Goal: Check status: Check status

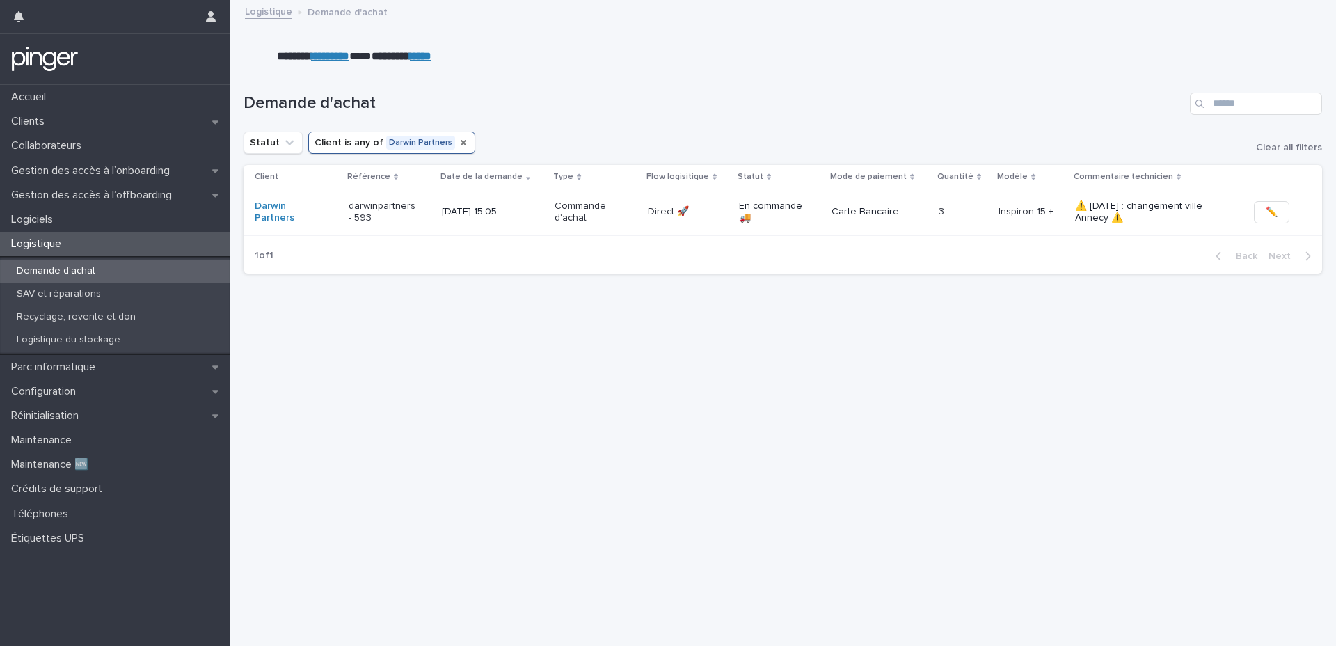
click at [458, 143] on icon "Client" at bounding box center [463, 142] width 11 height 11
click at [1242, 95] on input "Search" at bounding box center [1256, 104] width 132 height 22
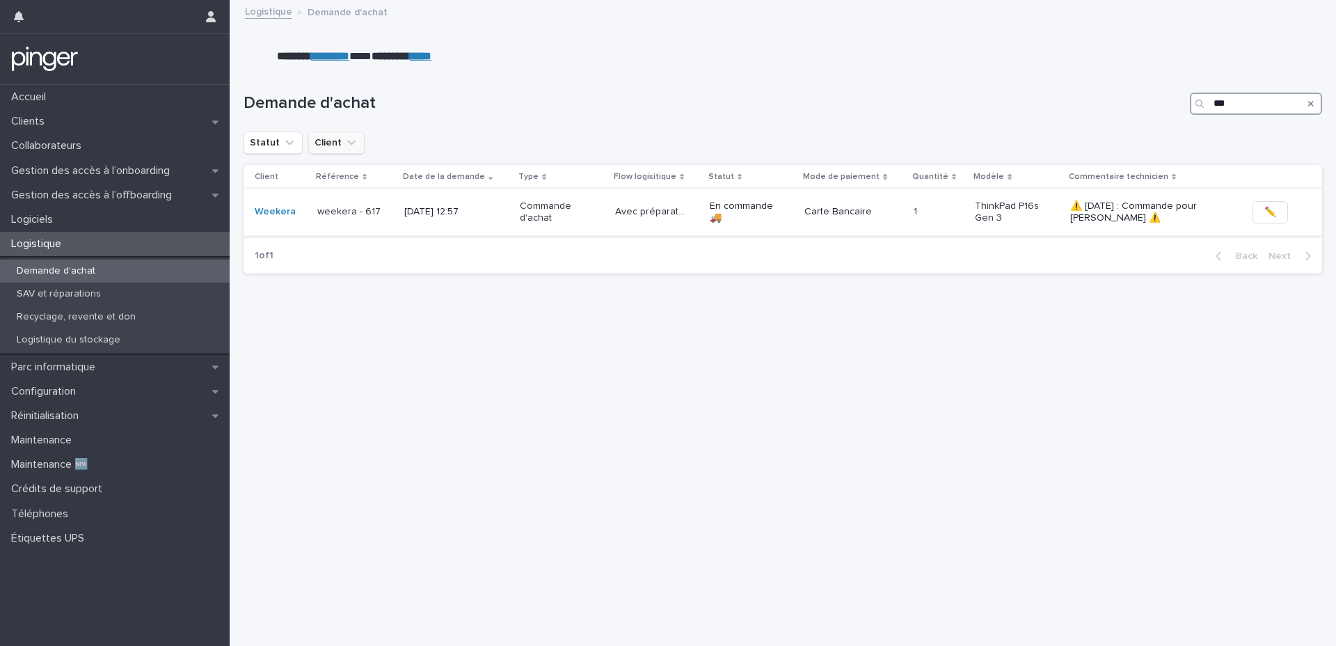
type input "***"
click at [406, 216] on p "[DATE] 12:57" at bounding box center [439, 212] width 70 height 12
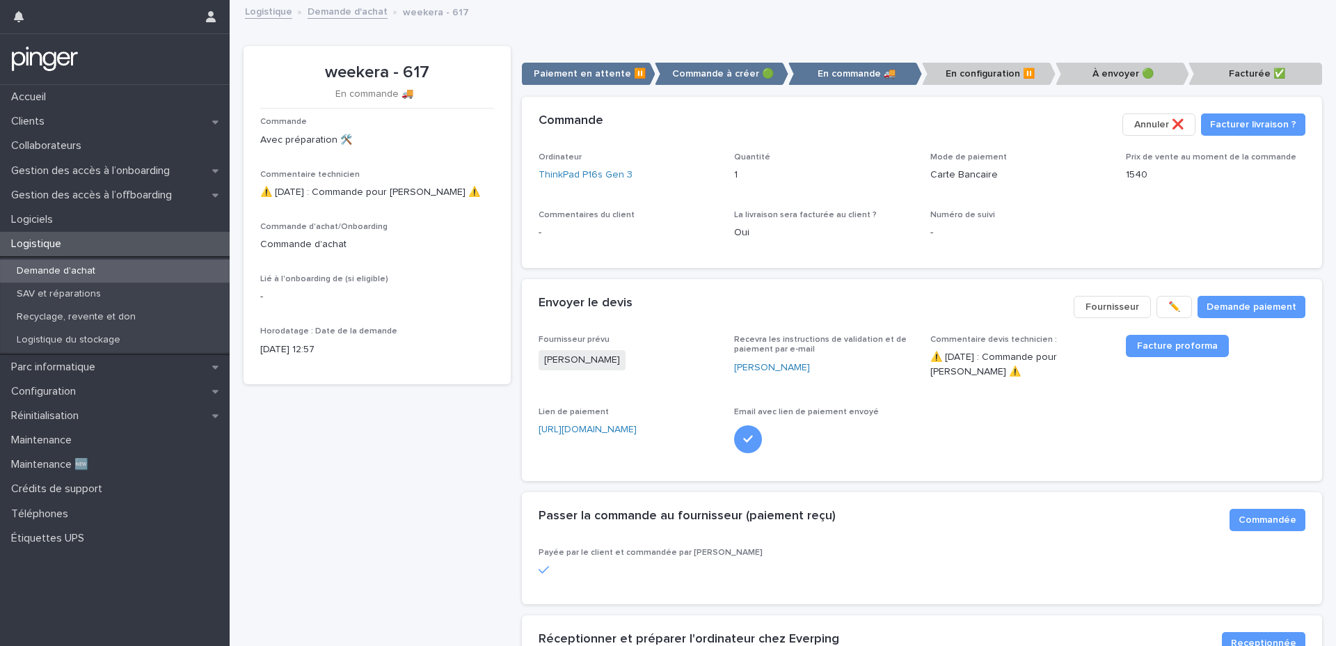
click at [885, 184] on div "Quantité 1" at bounding box center [824, 172] width 180 height 41
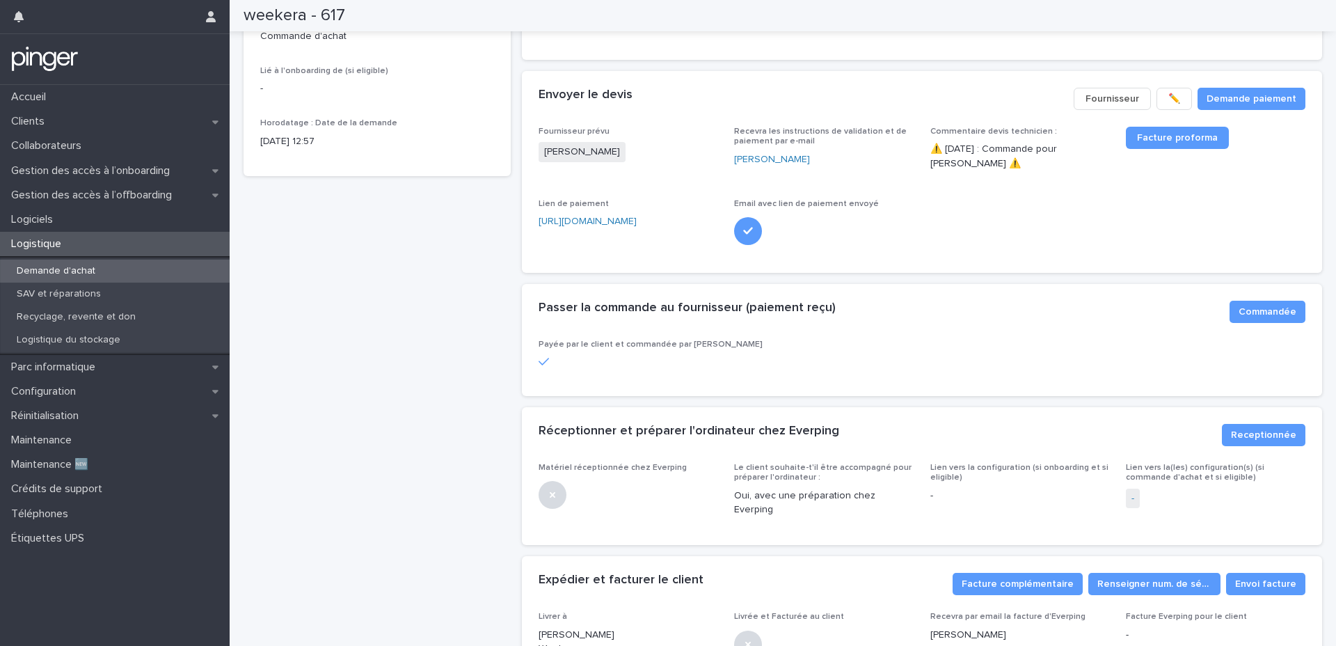
scroll to position [215, 0]
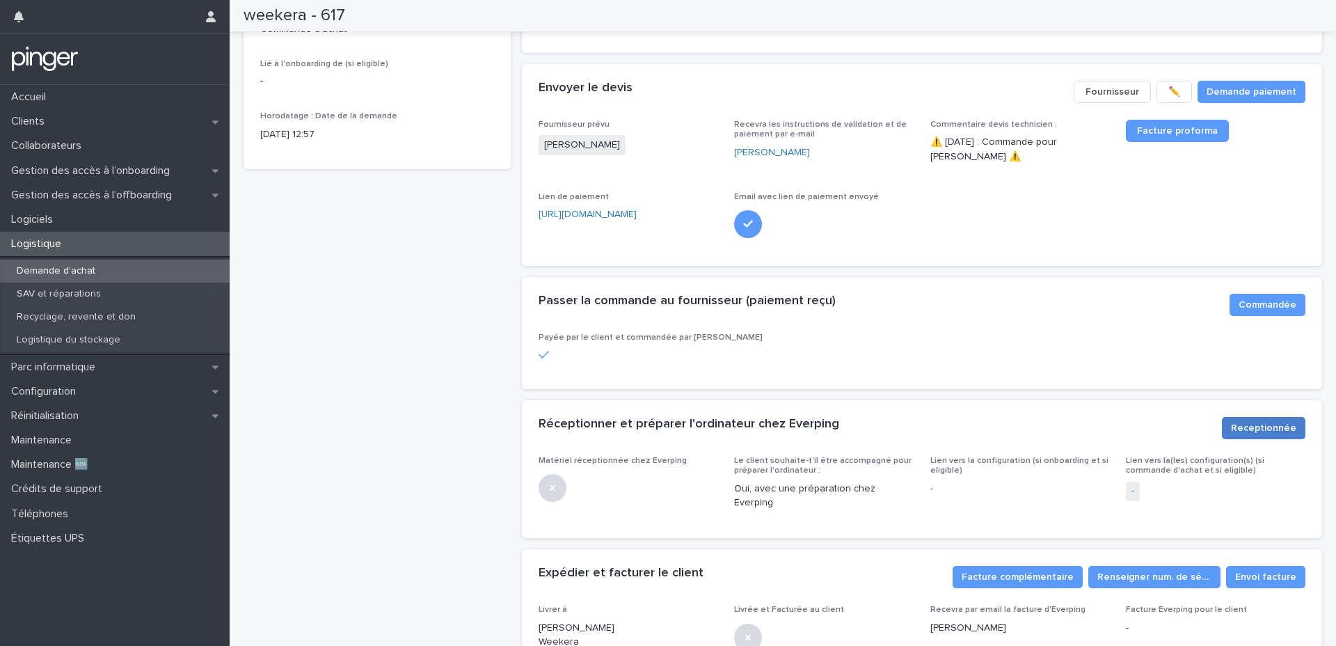
click at [1255, 417] on button "Receptionnée" at bounding box center [1264, 428] width 84 height 22
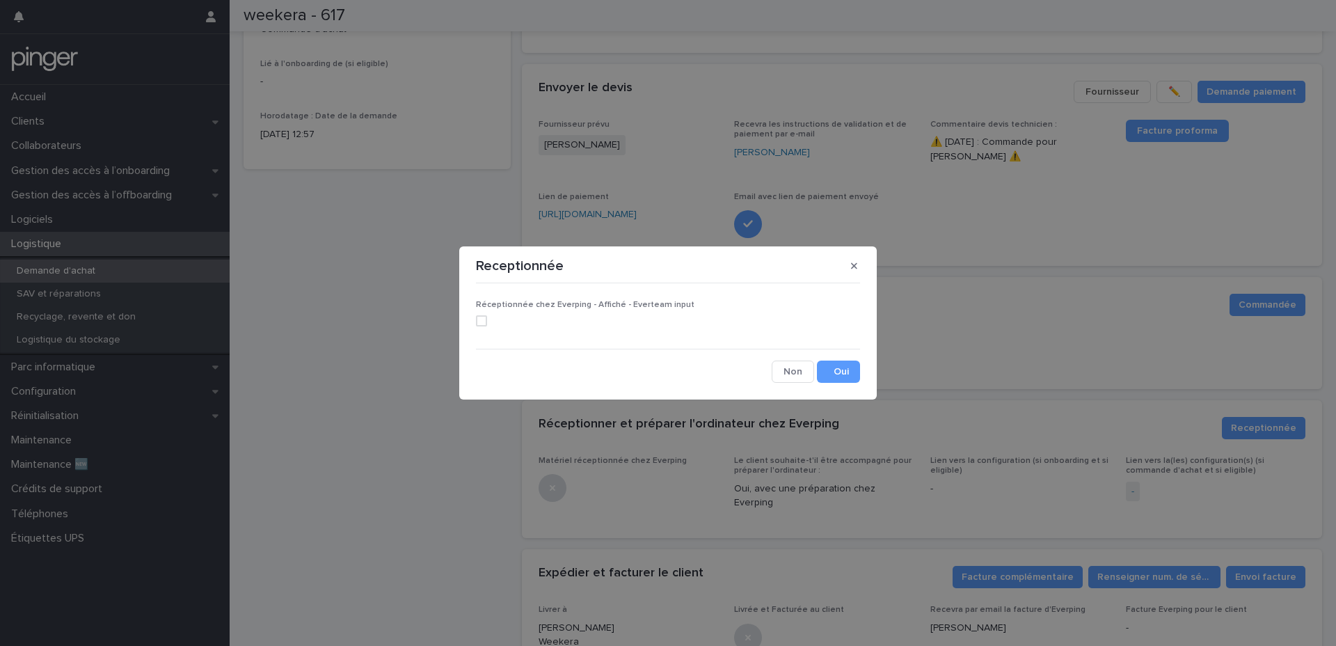
click at [487, 324] on label at bounding box center [668, 320] width 384 height 11
click at [840, 367] on button "Save" at bounding box center [838, 371] width 43 height 22
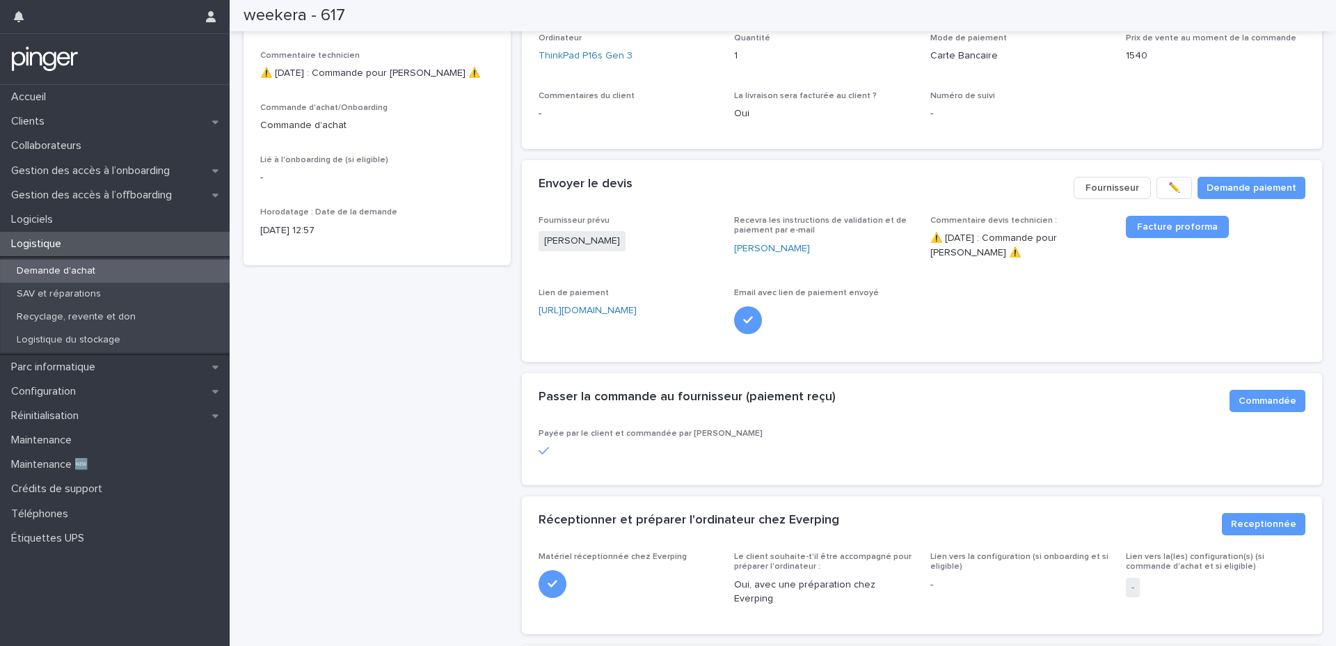
scroll to position [0, 0]
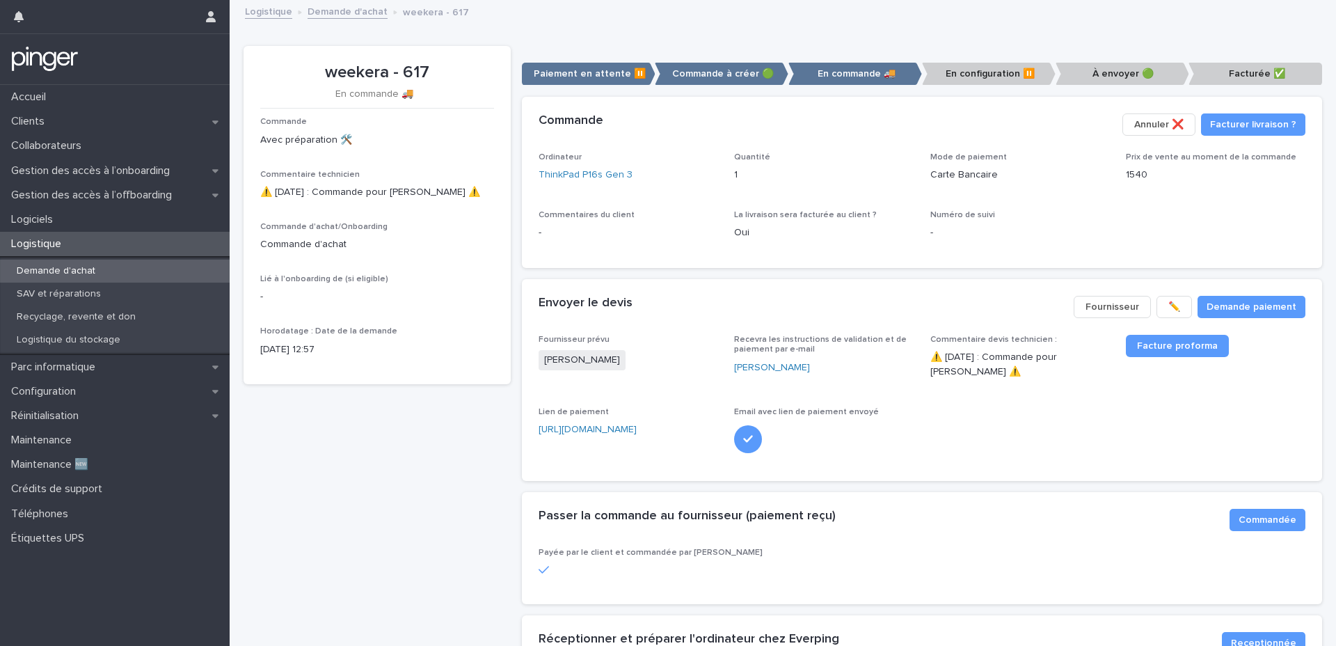
click at [687, 271] on div "Loading... Saving… Commande Facturer livraison ? Annuler ❌​ Ordinateur ThinkPad…" at bounding box center [922, 188] width 801 height 182
click at [884, 12] on div "Logistique Demande d'achat weekera - 617" at bounding box center [789, 12] width 1102 height 19
click at [831, 188] on div "Quantité 1" at bounding box center [824, 172] width 180 height 41
drag, startPoint x: 404, startPoint y: 191, endPoint x: 470, endPoint y: 190, distance: 66.8
click at [470, 190] on p "⚠️ [DATE] : Commande pour [PERSON_NAME] ⚠️" at bounding box center [377, 192] width 234 height 15
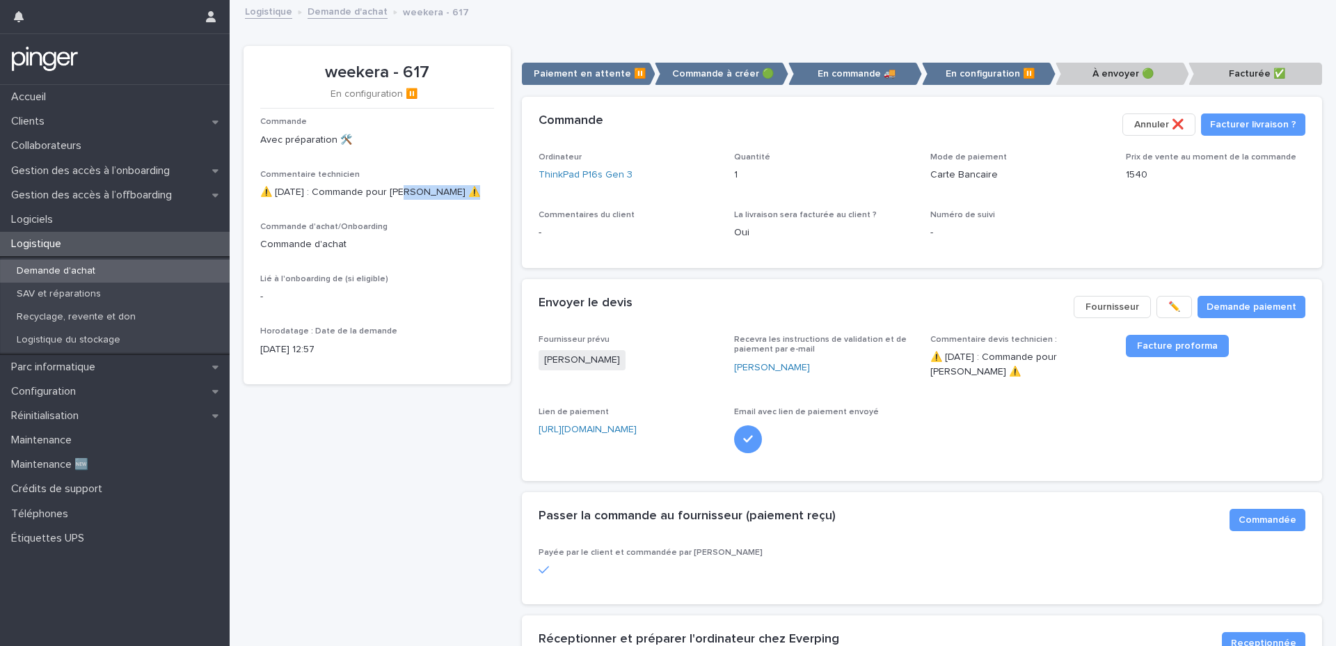
copy p "[PERSON_NAME]"
click at [116, 177] on div "Gestion des accès à l’onboarding" at bounding box center [115, 171] width 230 height 24
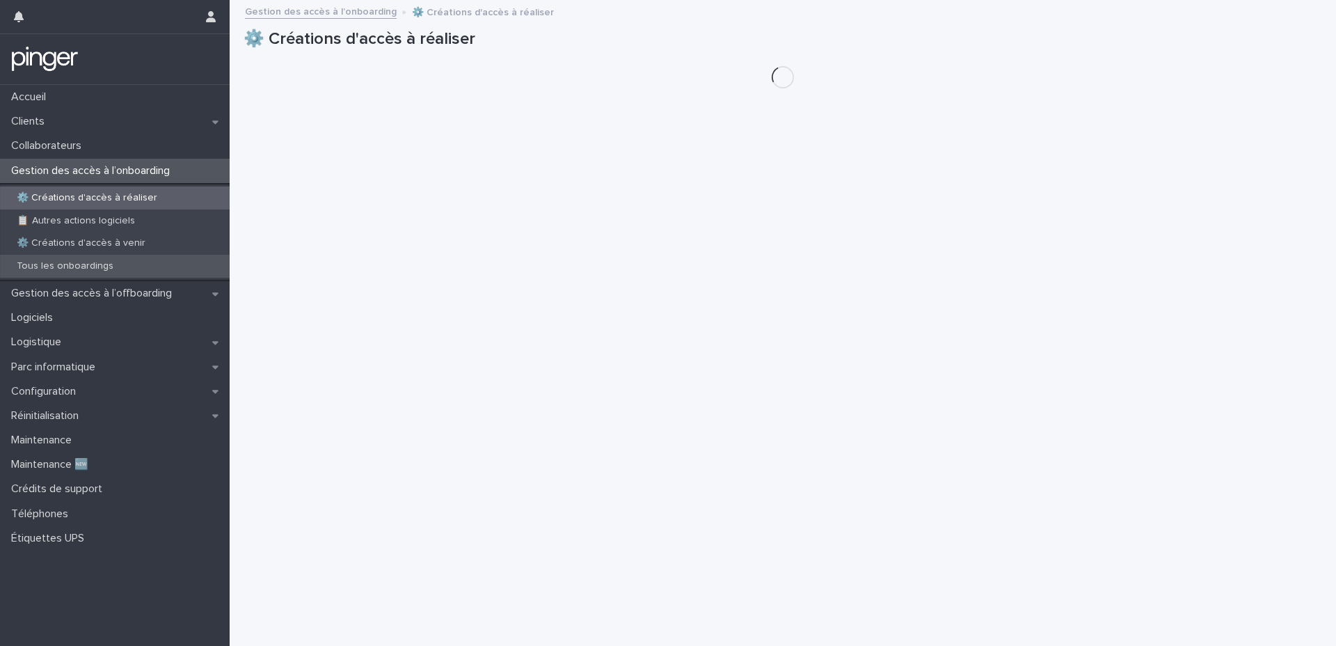
click at [85, 273] on div "Tous les onboardings" at bounding box center [115, 266] width 230 height 23
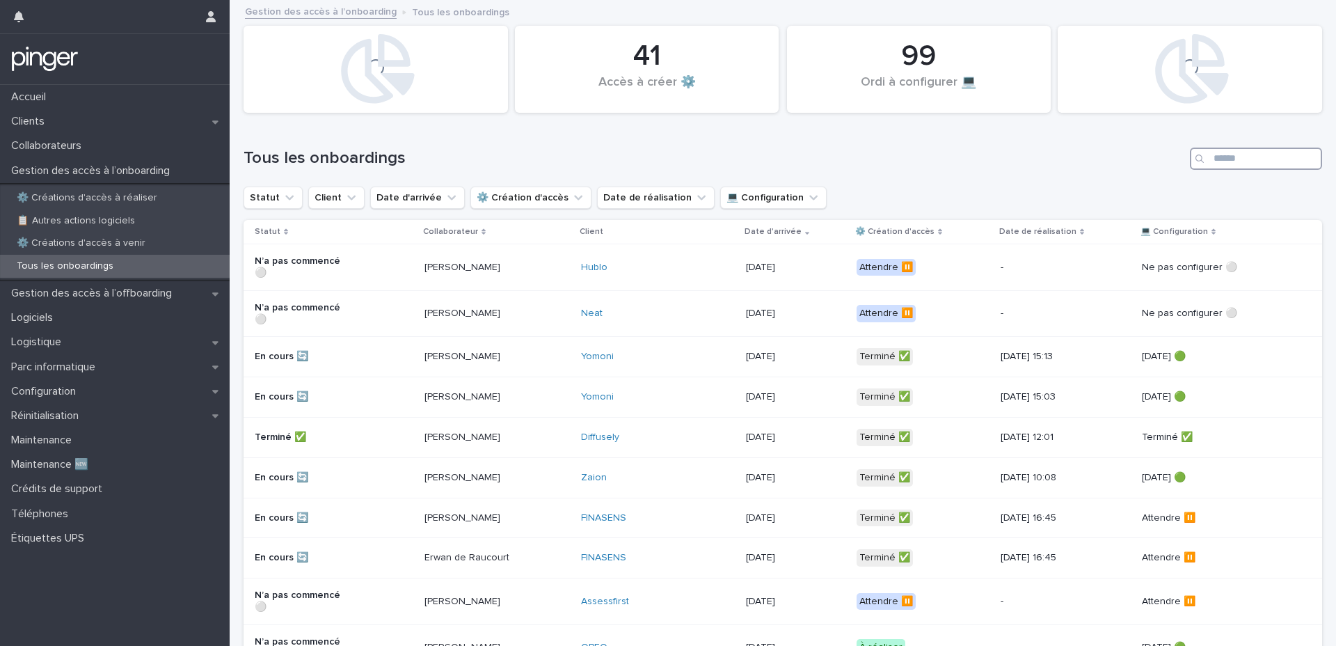
click at [1251, 167] on input "Search" at bounding box center [1256, 159] width 132 height 22
paste input "**********"
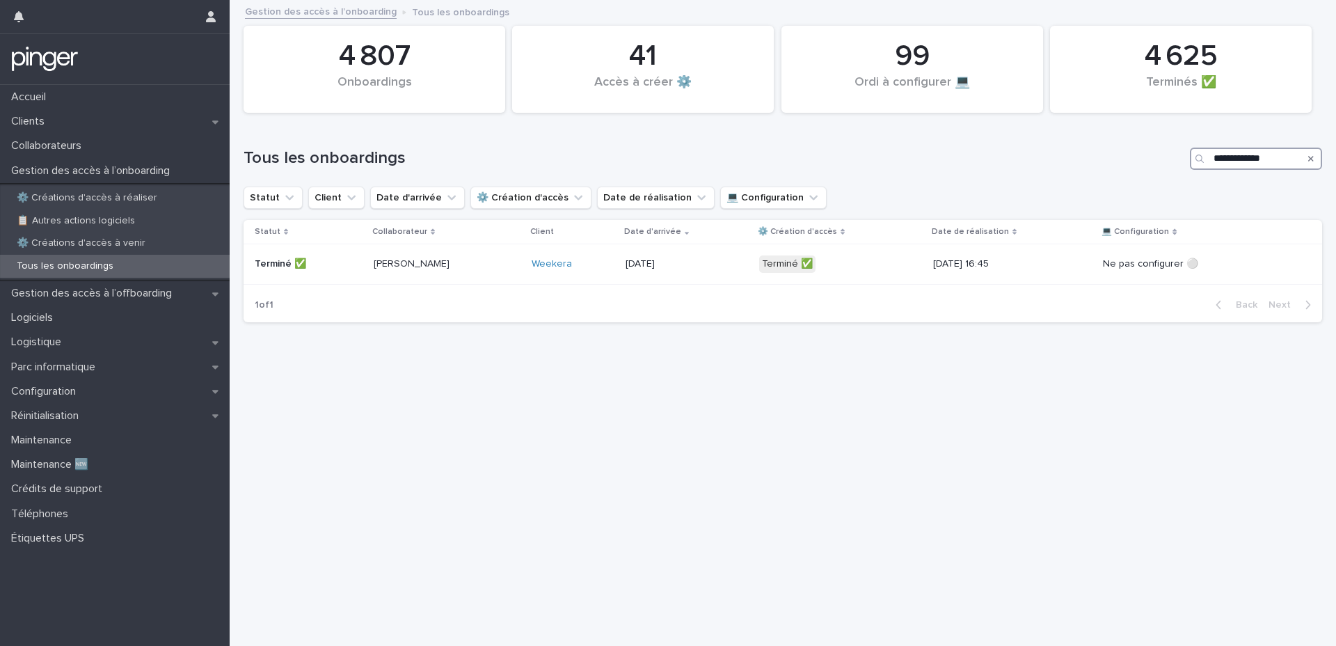
type input "**********"
click at [637, 470] on div "**********" at bounding box center [783, 306] width 1092 height 610
click at [1308, 158] on icon "Search" at bounding box center [1311, 159] width 6 height 6
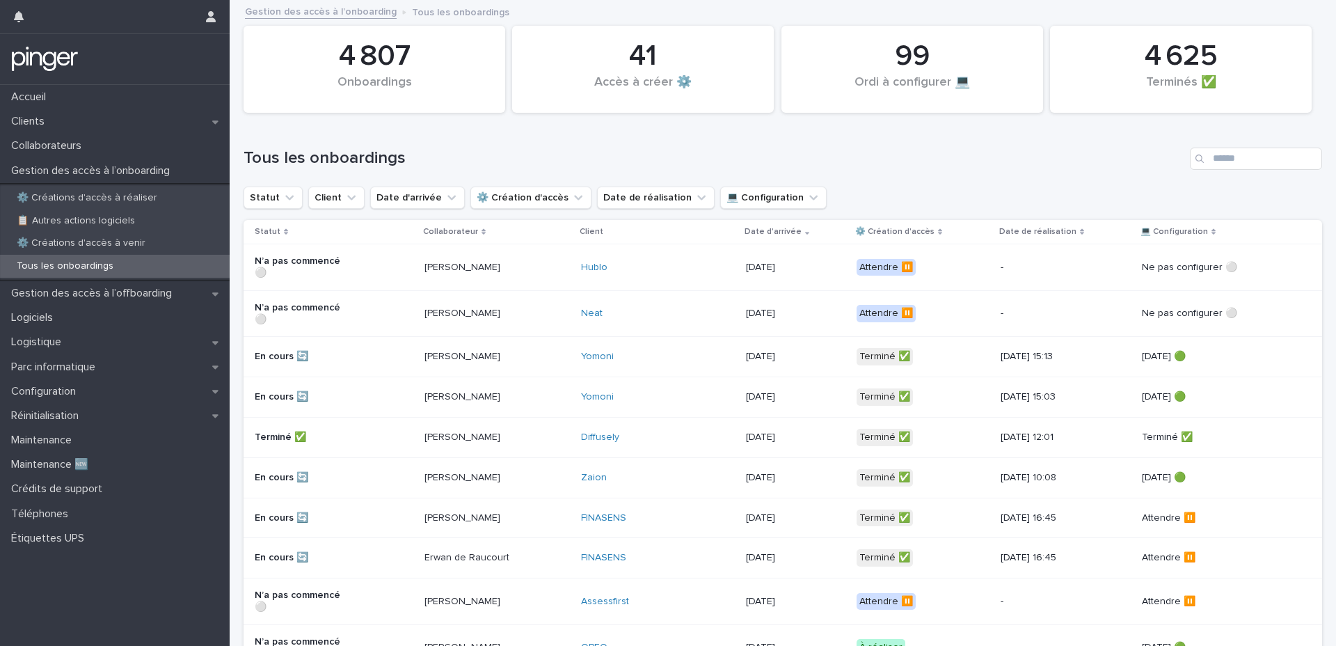
click at [1083, 158] on h1 "Tous les onboardings" at bounding box center [714, 158] width 941 height 20
type input "**********"
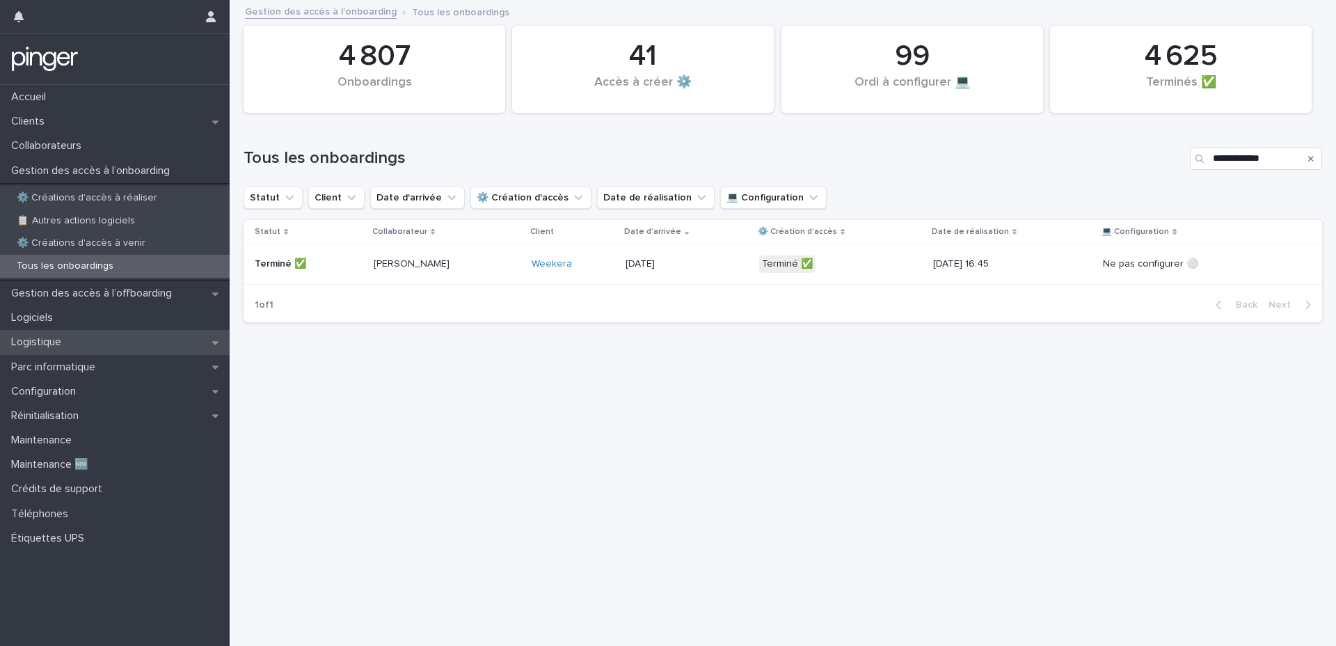
click at [92, 337] on div "Logistique" at bounding box center [115, 342] width 230 height 24
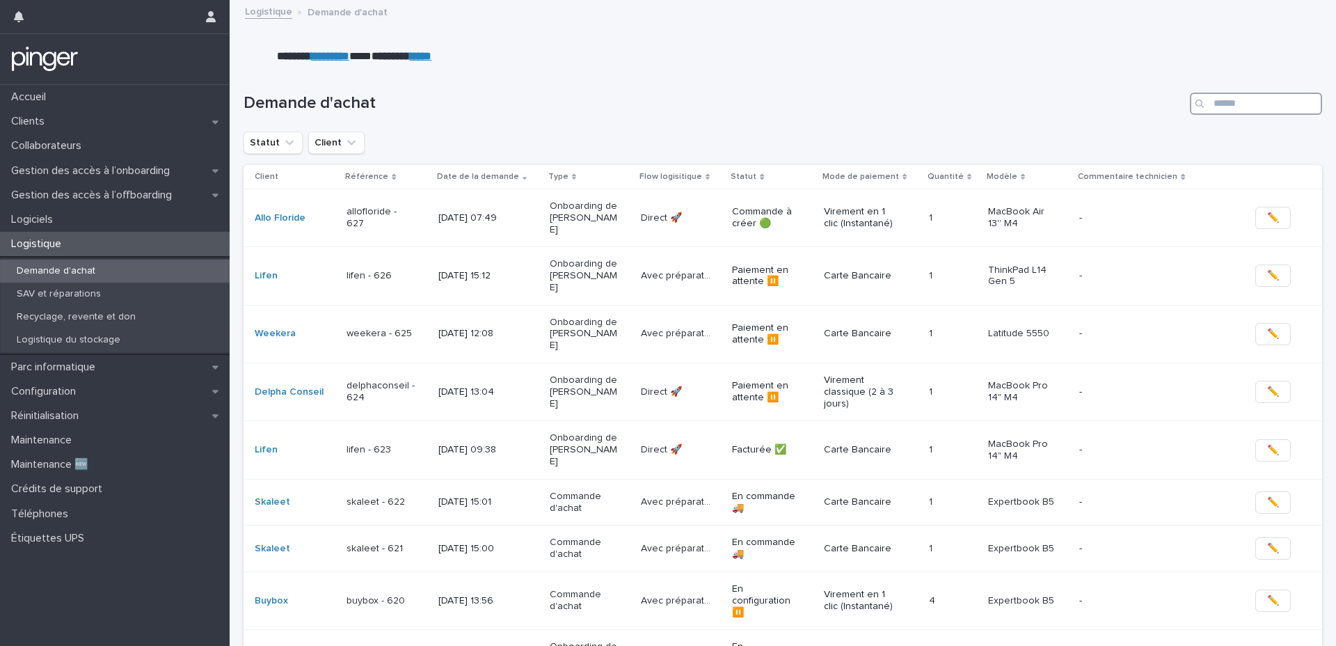
click at [1234, 107] on input "Search" at bounding box center [1256, 104] width 132 height 22
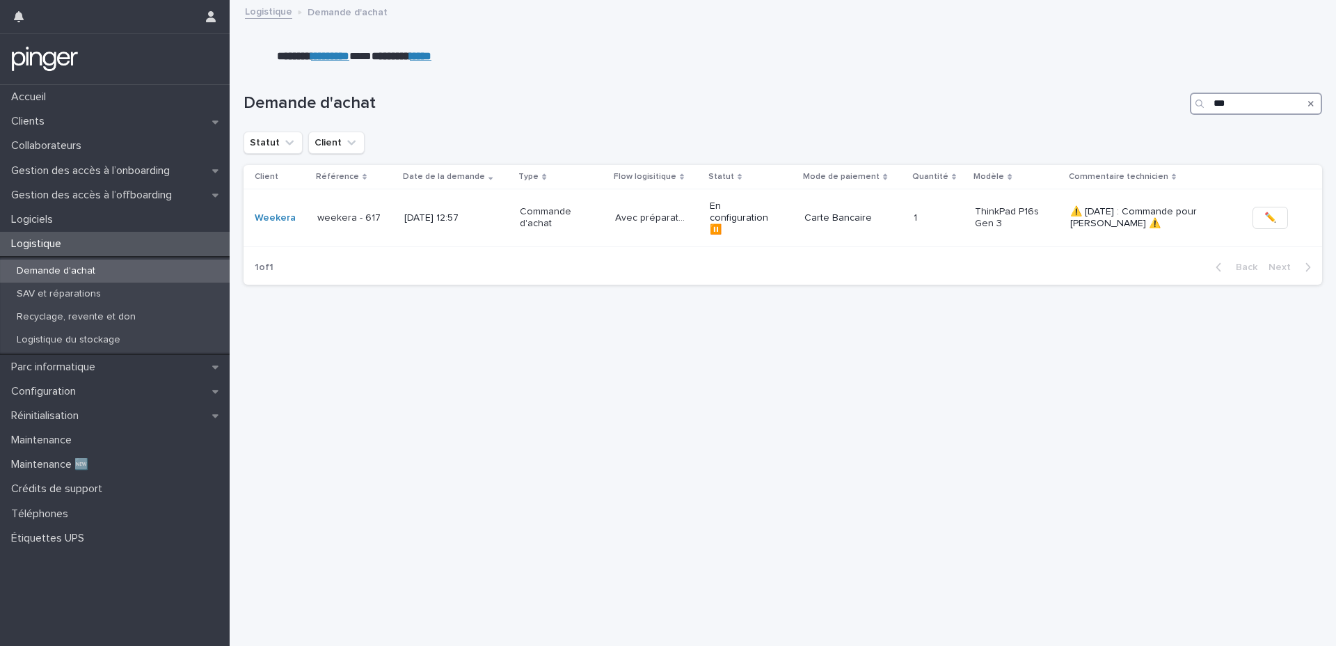
type input "***"
click at [610, 184] on th "Flow logisitique" at bounding box center [657, 177] width 95 height 24
click at [610, 193] on td "Avec préparation 🛠️ Avec préparation 🛠️" at bounding box center [657, 218] width 95 height 58
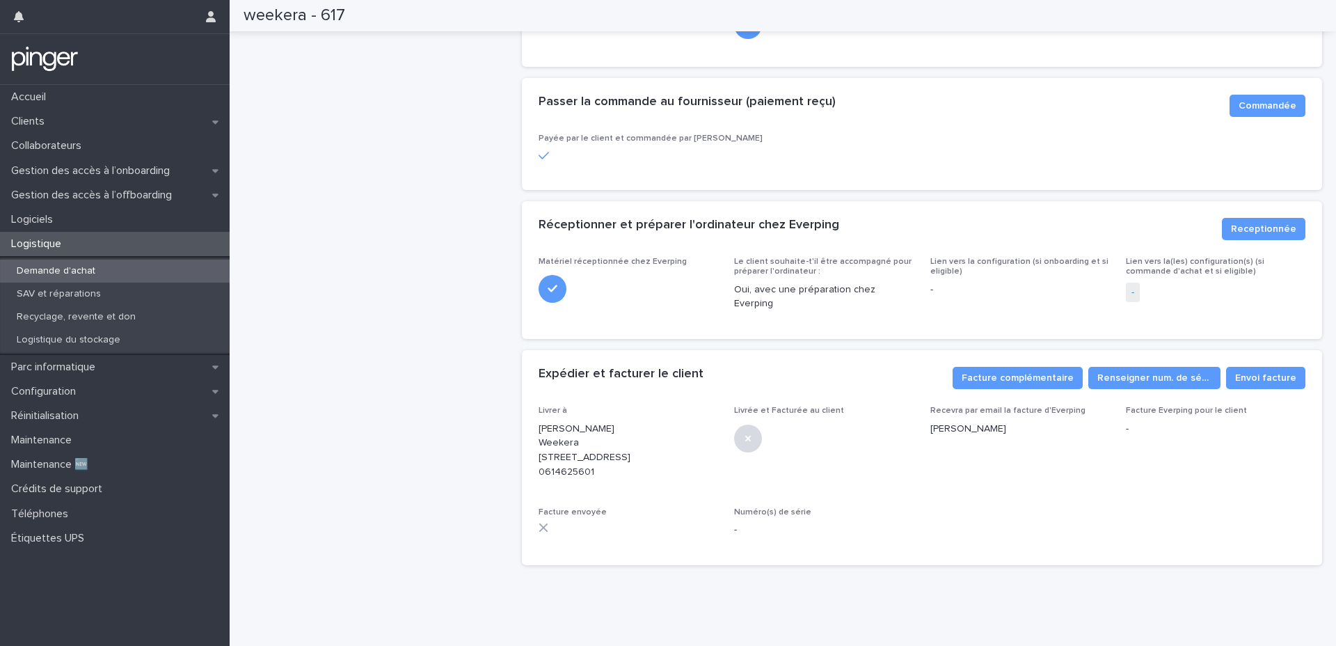
scroll to position [433, 0]
click at [447, 450] on div "weekera - 617 En configuration ⏸️ Commande Avec préparation 🛠️ Commentaire tech…" at bounding box center [377, 104] width 267 height 944
click at [414, 181] on div "weekera - 617 En configuration ⏸️ Commande Avec préparation 🛠️ Commentaire tech…" at bounding box center [377, 104] width 267 height 944
